Goal: Task Accomplishment & Management: Manage account settings

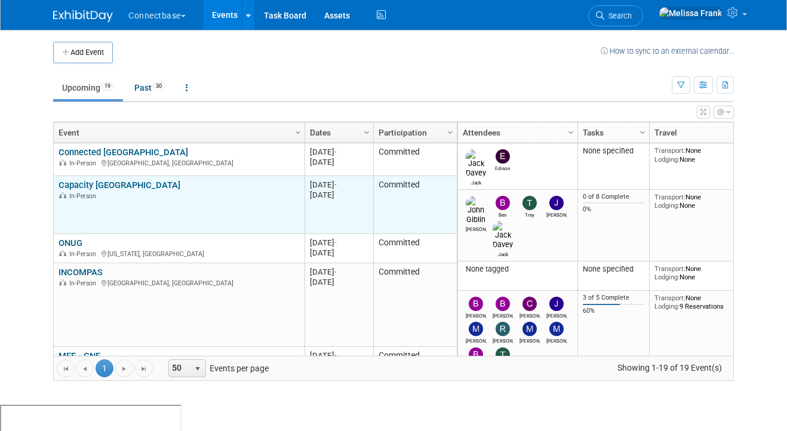
click at [94, 183] on link "Capacity [GEOGRAPHIC_DATA]" at bounding box center [119, 185] width 122 height 11
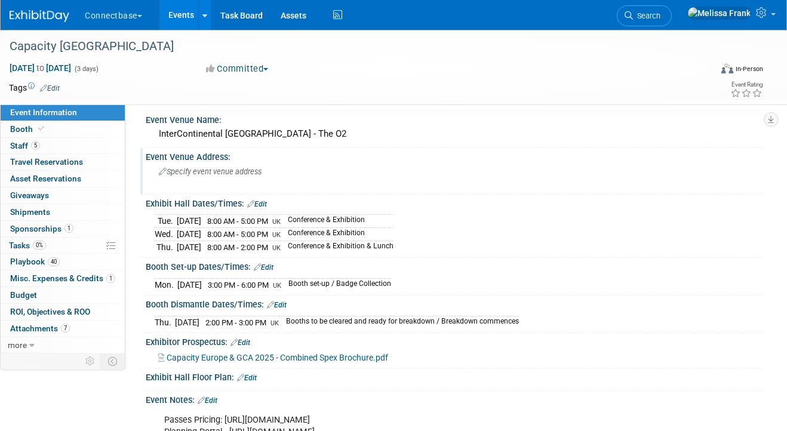
scroll to position [45, 0]
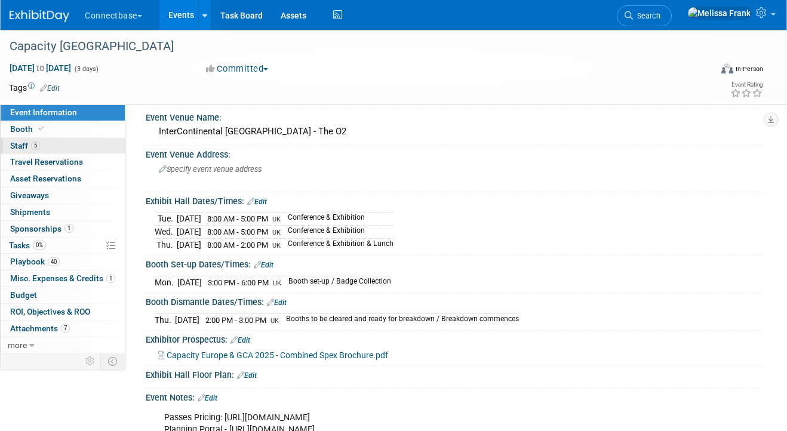
click at [52, 144] on link "5 Staff 5" at bounding box center [63, 146] width 124 height 16
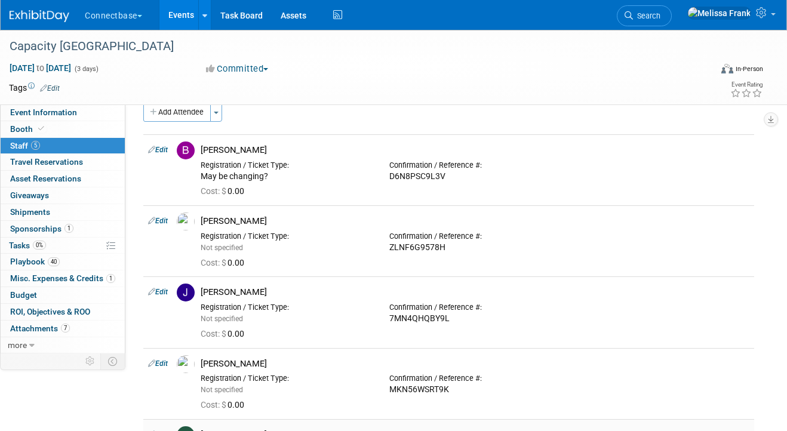
scroll to position [0, 0]
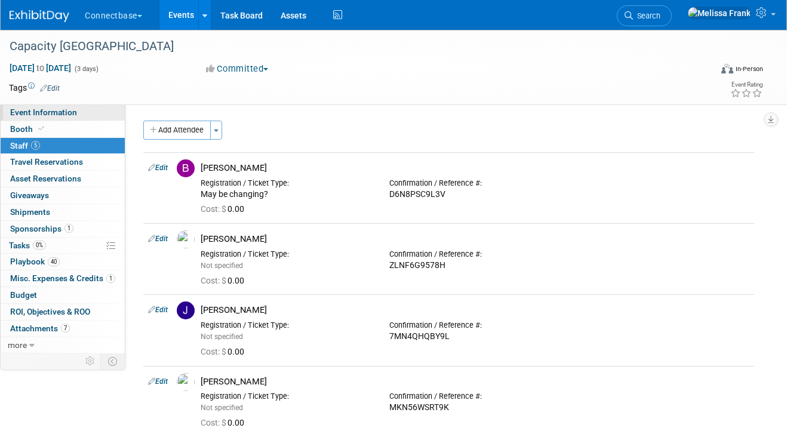
click at [47, 116] on span "Event Information" at bounding box center [43, 112] width 67 height 10
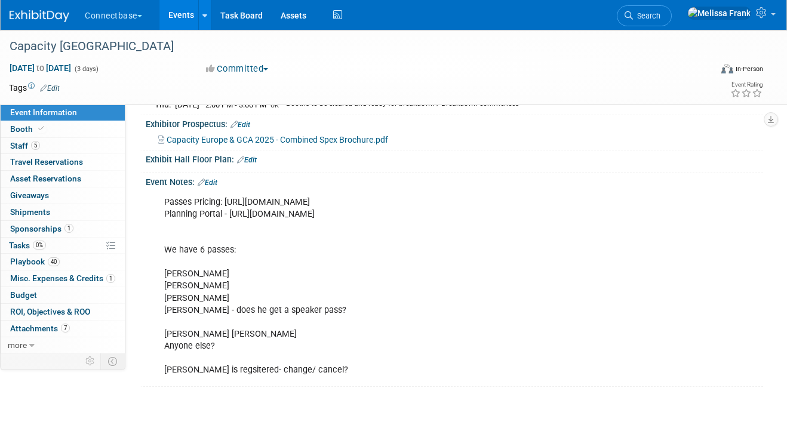
scroll to position [222, 0]
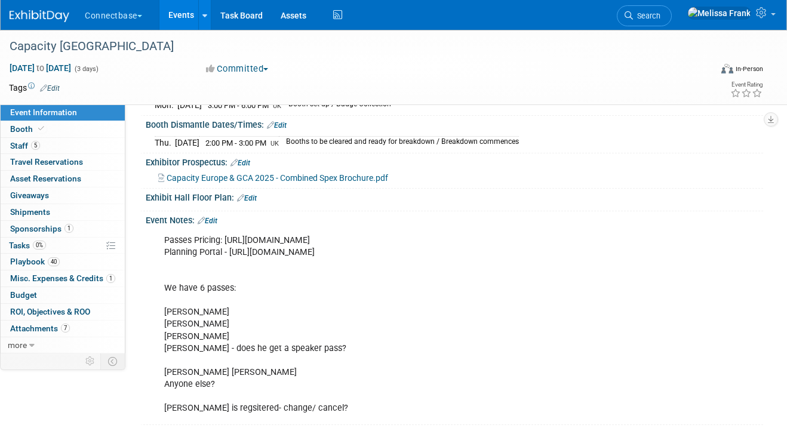
click at [210, 214] on div "Event Notes: Edit" at bounding box center [454, 219] width 617 height 16
click at [212, 217] on link "Edit" at bounding box center [208, 221] width 20 height 8
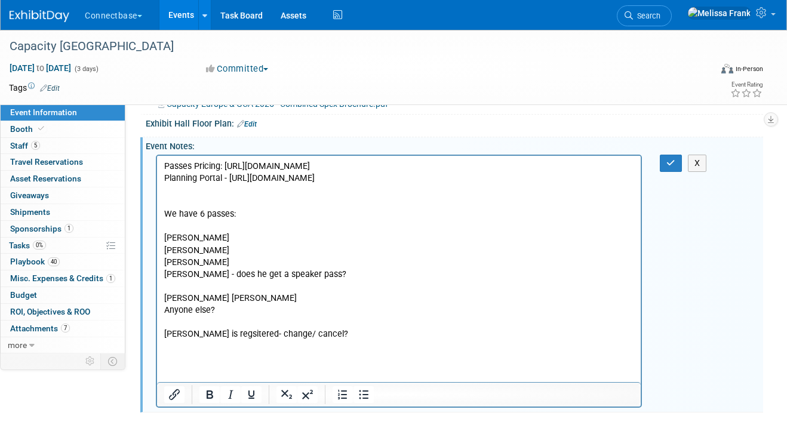
scroll to position [298, 0]
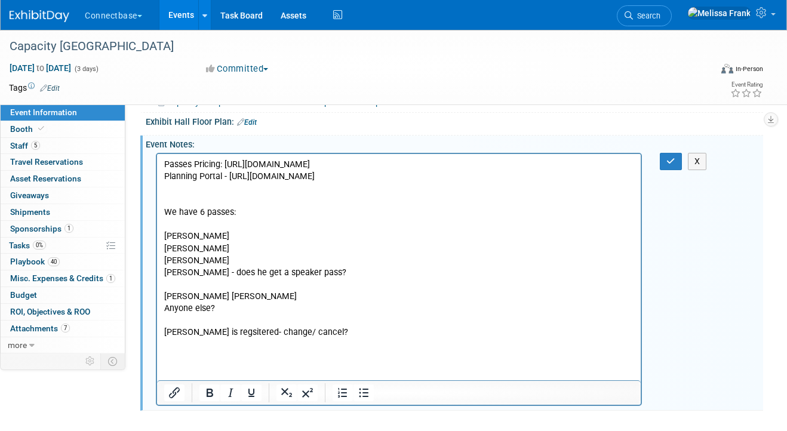
click at [344, 286] on p "Passes Pricing: [URL][DOMAIN_NAME] Planning Portal - [URL][DOMAIN_NAME] We have…" at bounding box center [399, 248] width 470 height 180
click at [432, 309] on p "Passes Pricing: [URL][DOMAIN_NAME] Planning Portal - [URL][DOMAIN_NAME] We have…" at bounding box center [399, 248] width 470 height 180
click at [665, 160] on button "button" at bounding box center [670, 161] width 22 height 17
